Goal: Use online tool/utility: Use online tool/utility

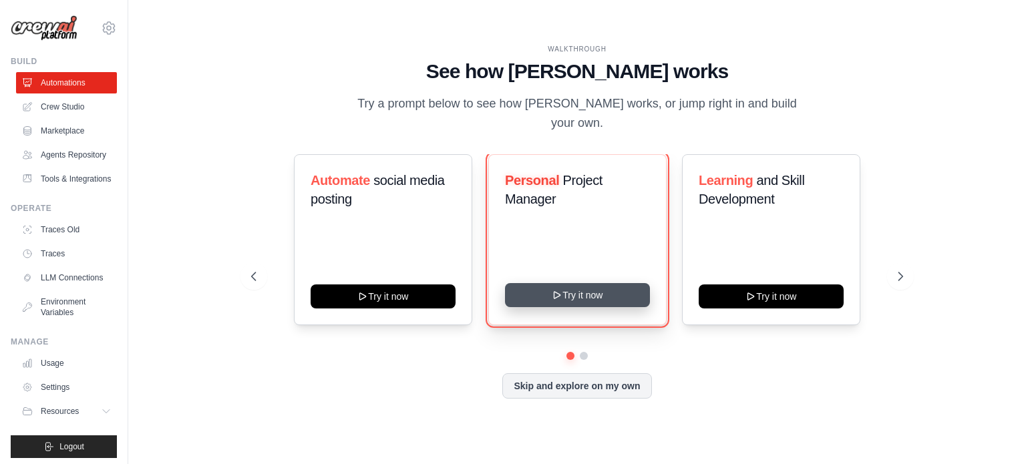
click at [548, 288] on button "Try it now" at bounding box center [577, 295] width 145 height 24
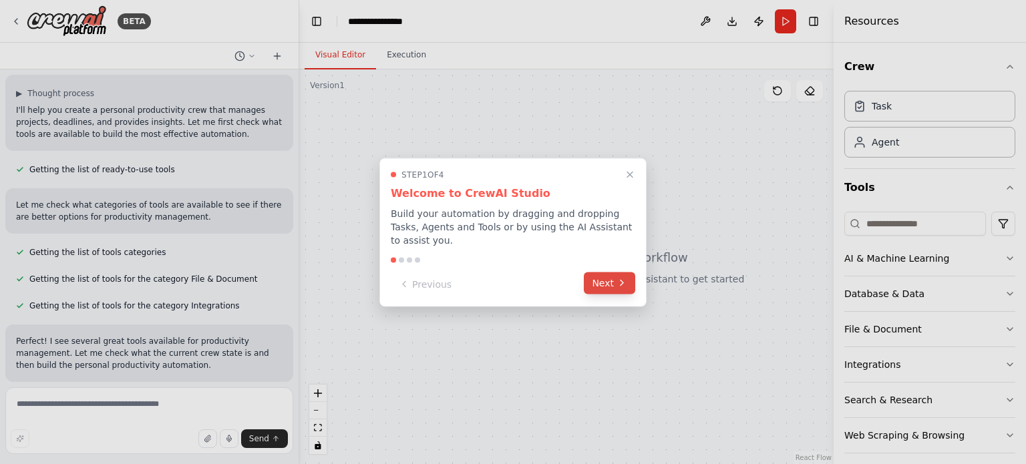
scroll to position [110, 0]
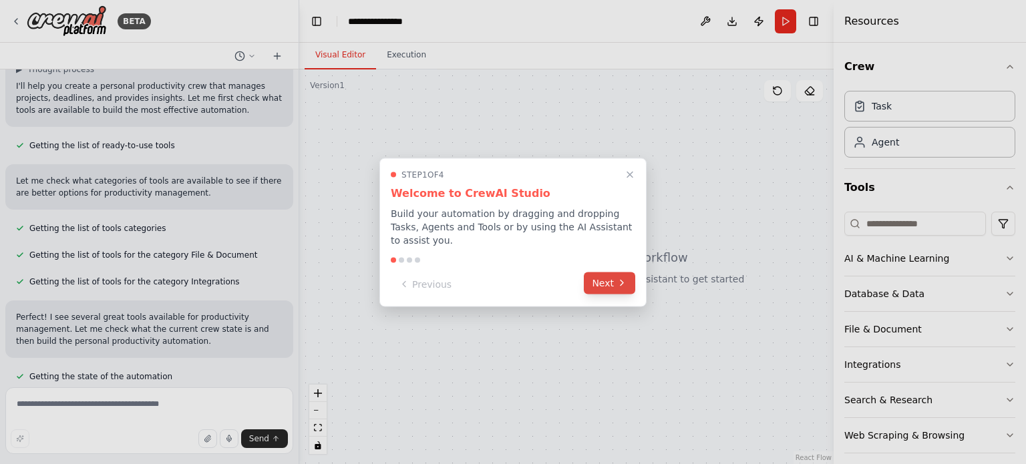
click at [604, 282] on button "Next" at bounding box center [609, 283] width 51 height 22
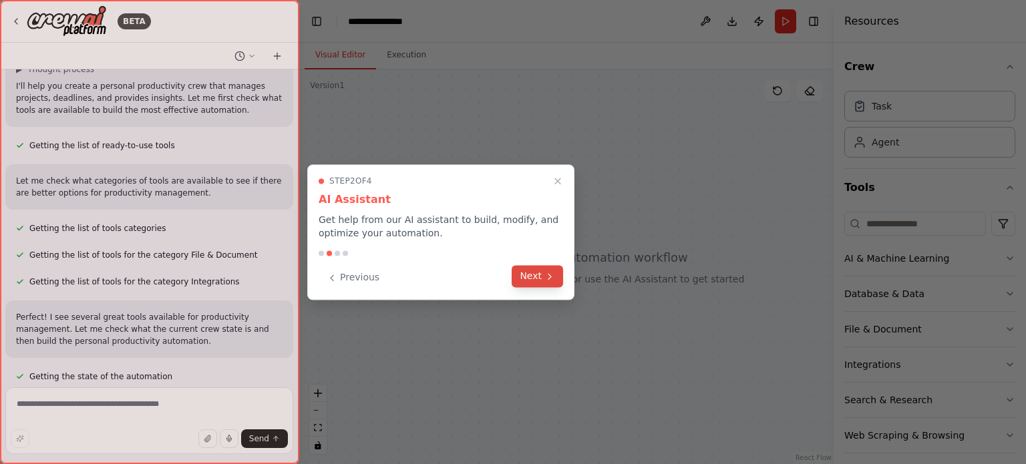
click at [539, 281] on button "Next" at bounding box center [536, 276] width 51 height 22
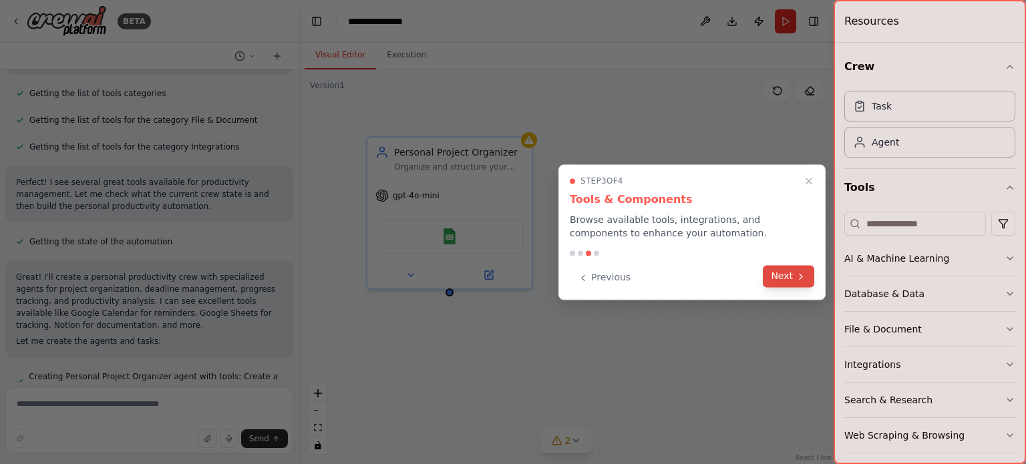
scroll to position [282, 0]
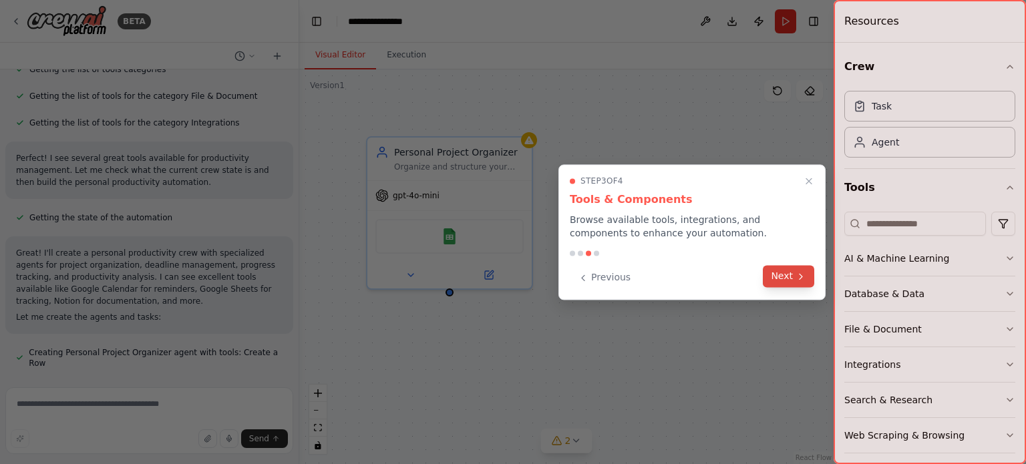
click at [769, 273] on button "Next" at bounding box center [788, 276] width 51 height 22
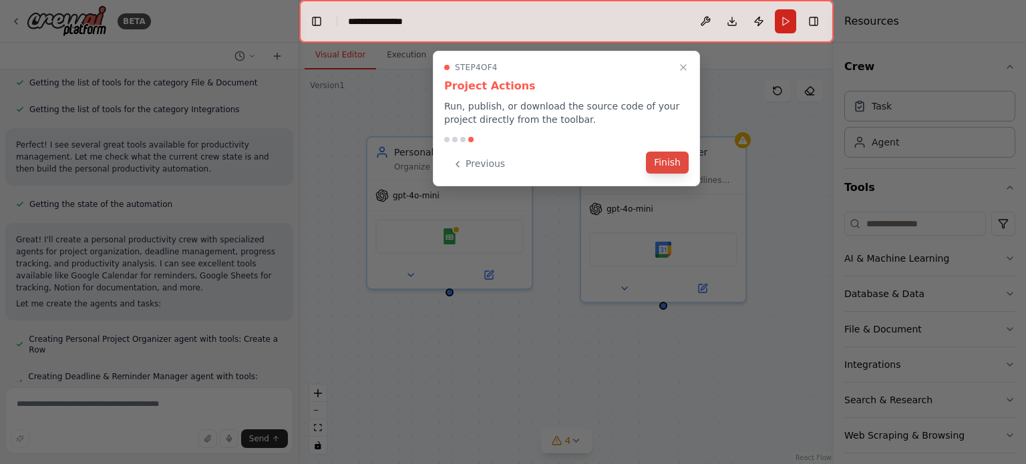
click at [673, 172] on button "Finish" at bounding box center [667, 163] width 43 height 22
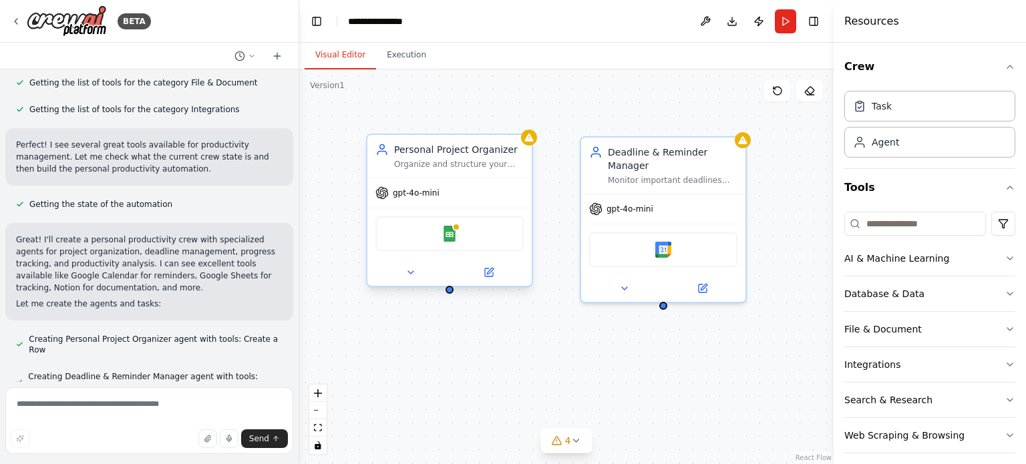
click at [475, 240] on div "Google Sheets" at bounding box center [449, 233] width 148 height 35
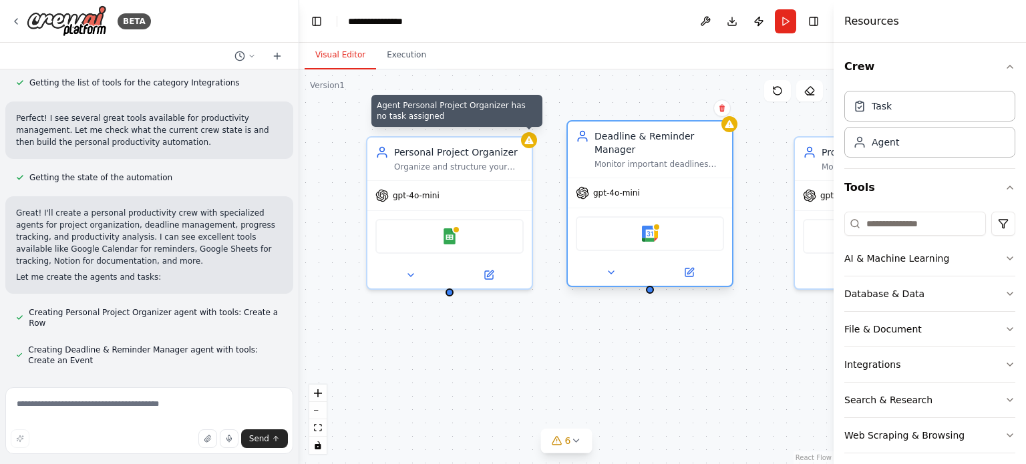
scroll to position [335, 0]
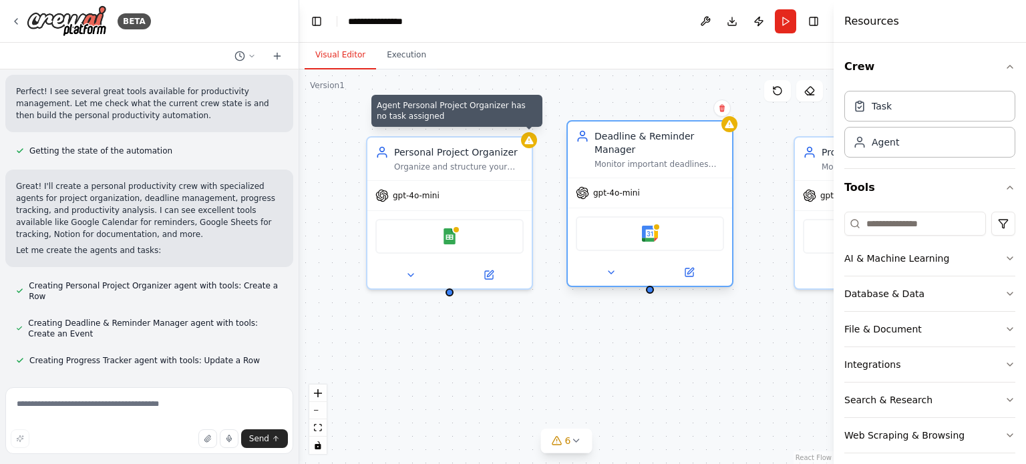
drag, startPoint x: 636, startPoint y: 165, endPoint x: 625, endPoint y: 152, distance: 16.6
click at [625, 152] on div "Deadline & Reminder Manager" at bounding box center [659, 143] width 130 height 27
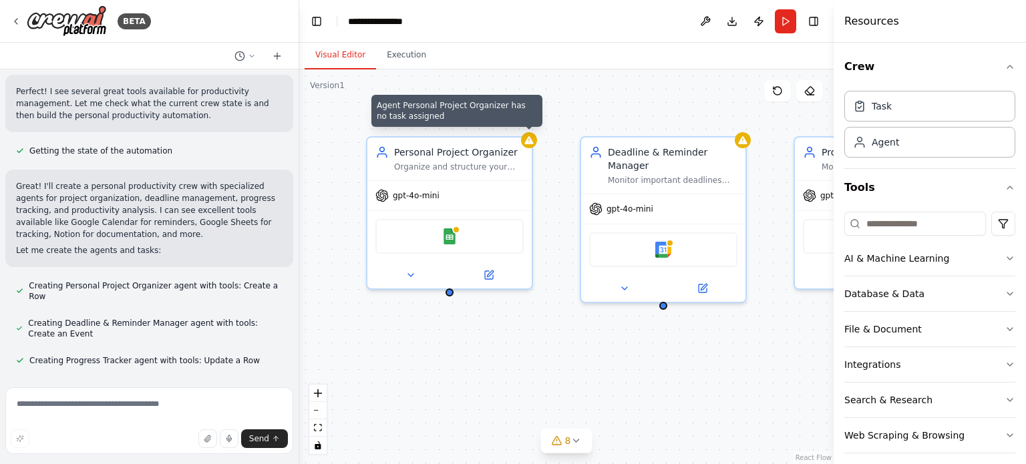
click at [561, 280] on div "Agent Personal Project Organizer has no task assigned Personal Project Organize…" at bounding box center [566, 266] width 534 height 395
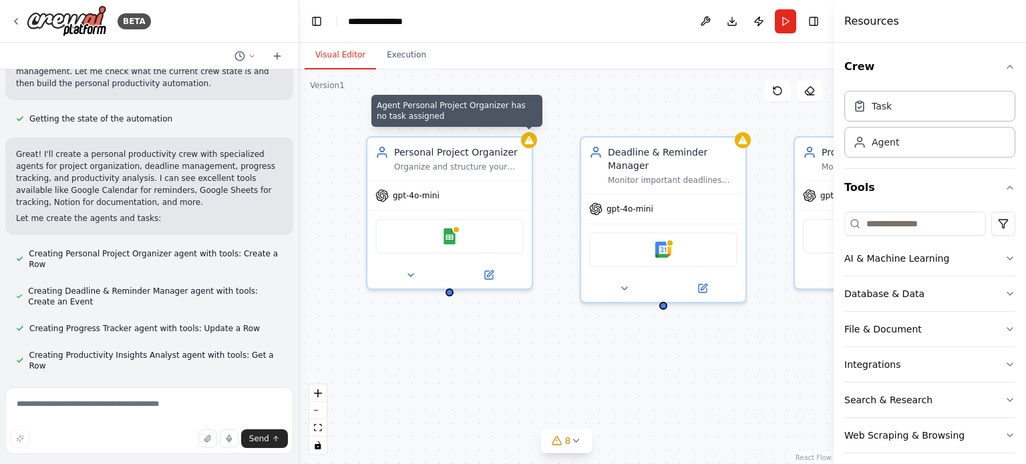
scroll to position [406, 0]
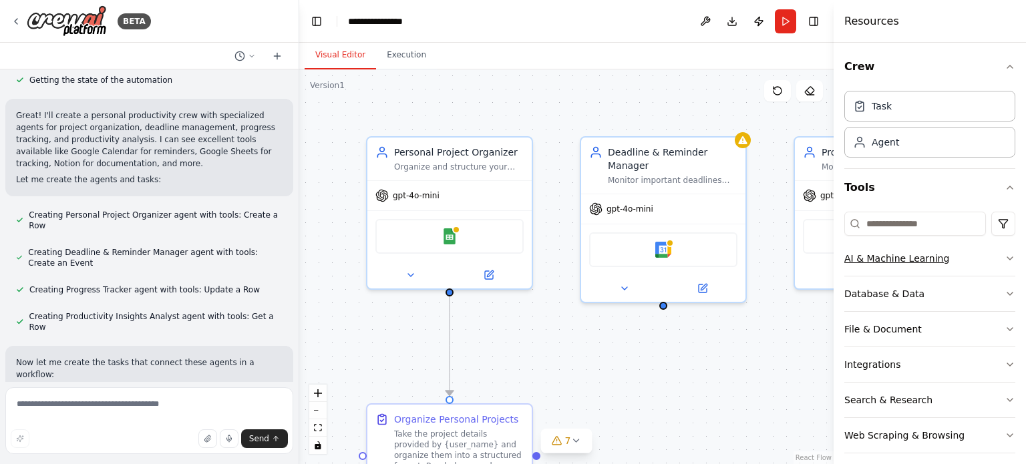
click at [879, 255] on div "AI & Machine Learning" at bounding box center [896, 258] width 105 height 13
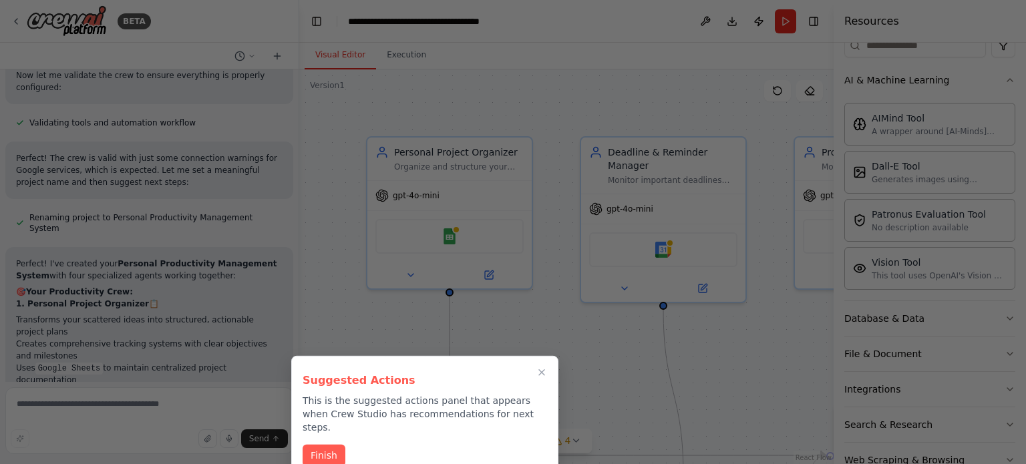
scroll to position [596, 0]
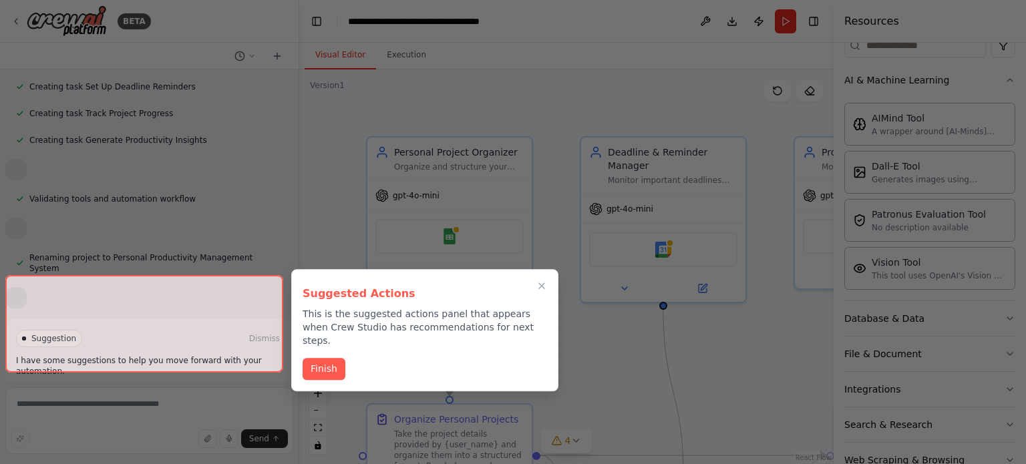
click at [248, 347] on div at bounding box center [144, 323] width 278 height 97
click at [326, 365] on button "Finish" at bounding box center [323, 368] width 43 height 22
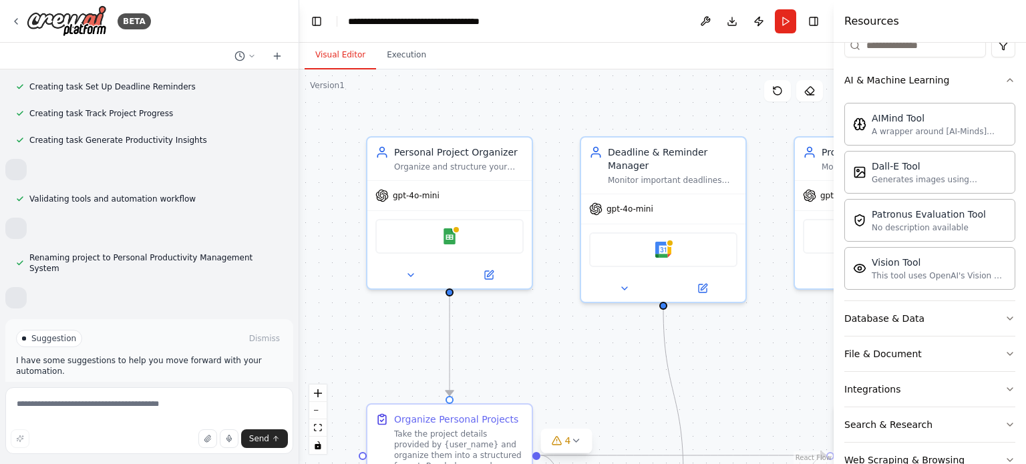
click at [212, 385] on button "Run Automation" at bounding box center [149, 395] width 266 height 21
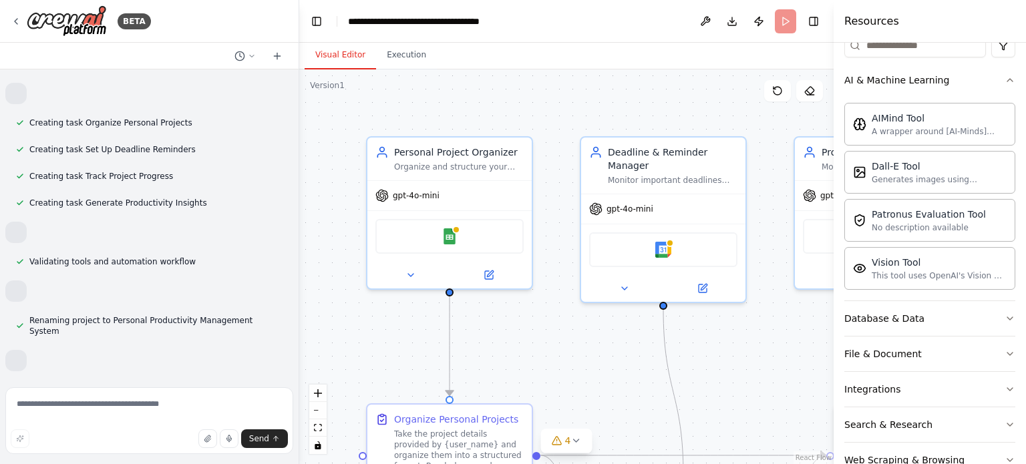
scroll to position [487, 0]
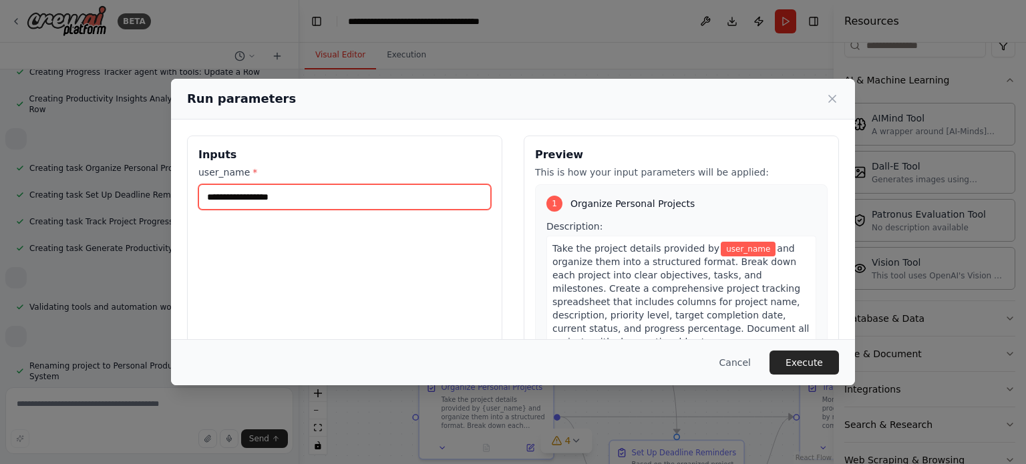
click at [370, 203] on input "user_name *" at bounding box center [344, 196] width 292 height 25
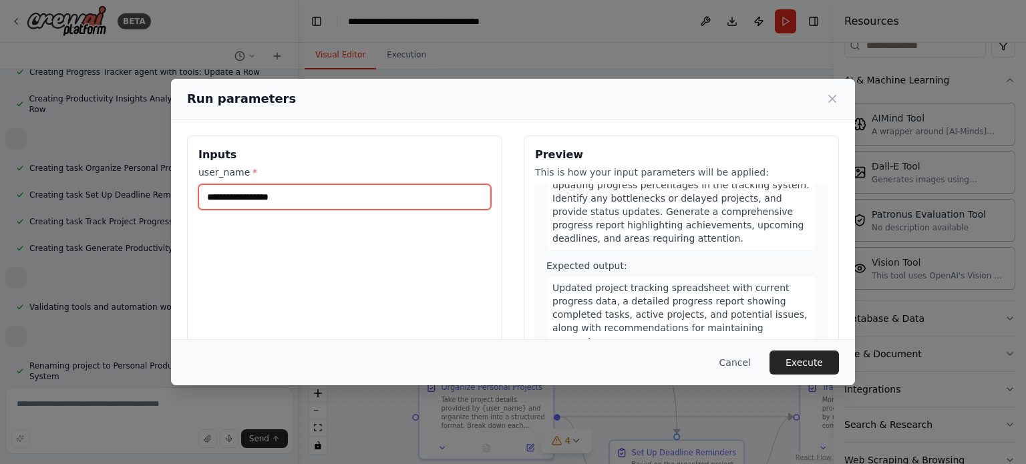
scroll to position [654, 0]
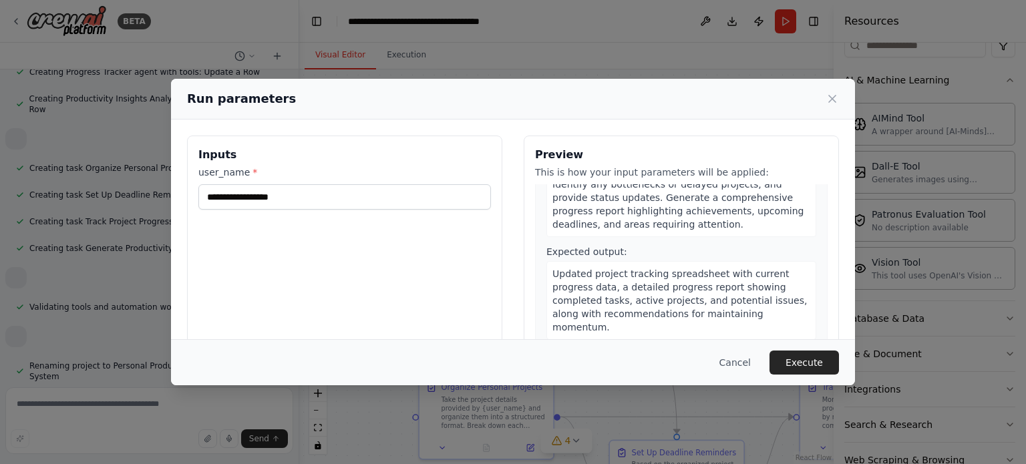
click at [825, 107] on div "Run parameters" at bounding box center [513, 98] width 652 height 19
click at [841, 95] on div "Run parameters" at bounding box center [513, 99] width 684 height 41
click at [744, 365] on button "Cancel" at bounding box center [734, 363] width 53 height 24
